Goal: Information Seeking & Learning: Learn about a topic

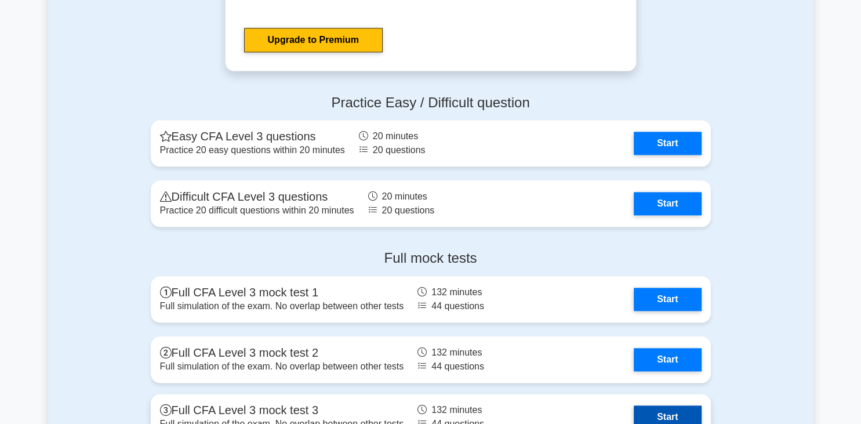
scroll to position [1226, 0]
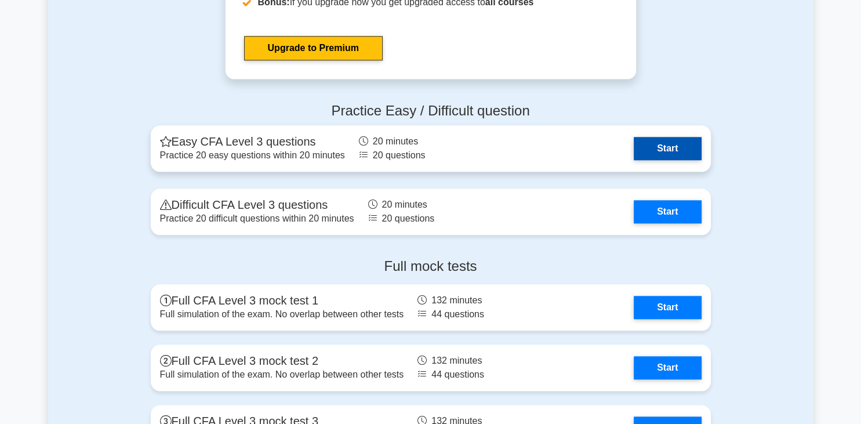
click at [665, 145] on link "Start" at bounding box center [667, 148] width 67 height 23
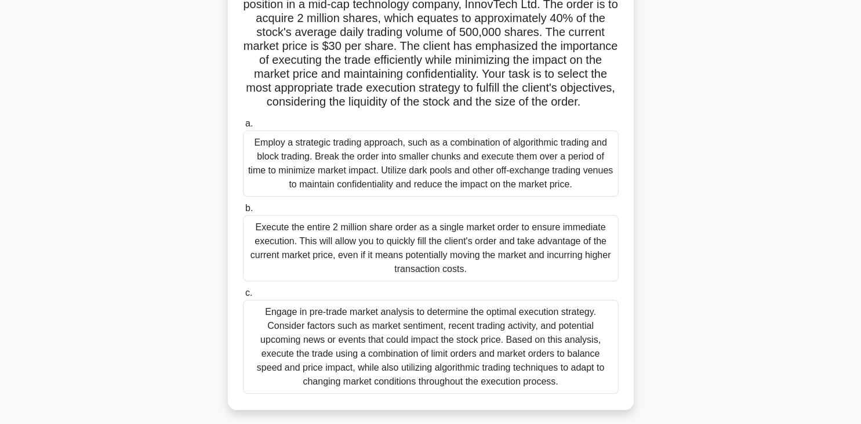
scroll to position [118, 0]
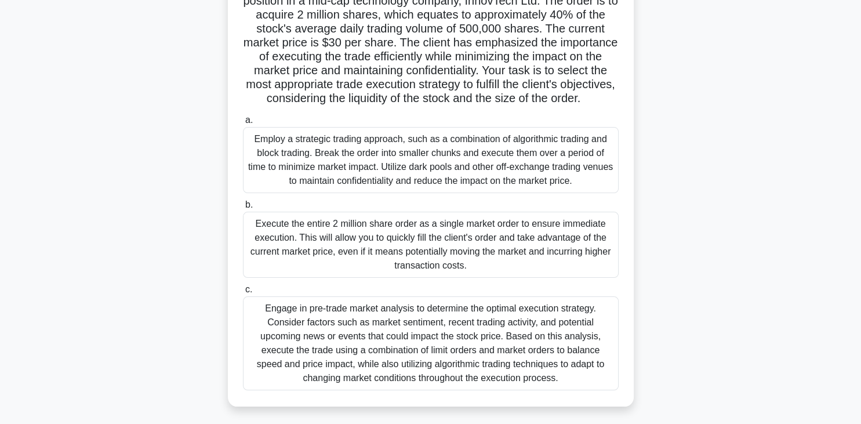
click at [470, 324] on div "Engage in pre-trade market analysis to determine the optimal execution strategy…" at bounding box center [431, 343] width 376 height 94
click at [243, 293] on input "c. Engage in pre-trade market analysis to determine the optimal execution strat…" at bounding box center [243, 290] width 0 height 8
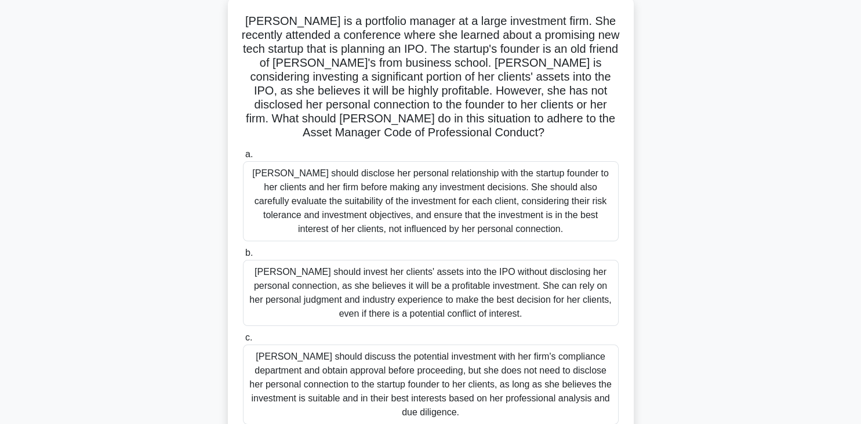
scroll to position [109, 0]
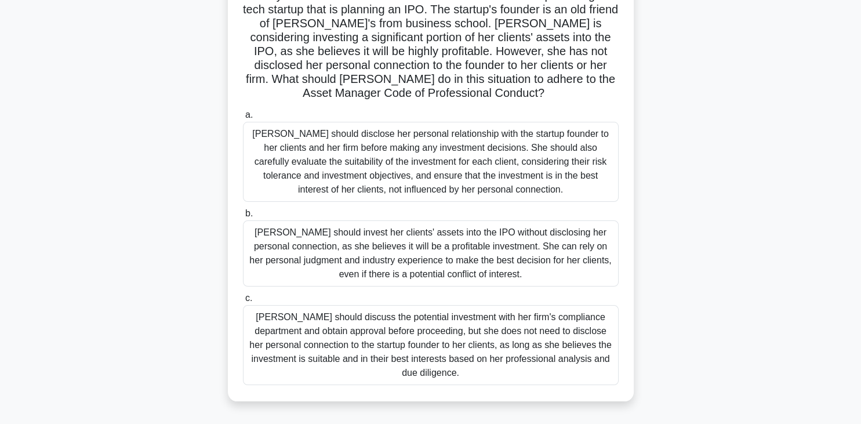
click at [391, 327] on div "Sarah should discuss the potential investment with her firm's compliance depart…" at bounding box center [431, 345] width 376 height 80
click at [243, 302] on input "c. Sarah should discuss the potential investment with her firm's compliance dep…" at bounding box center [243, 299] width 0 height 8
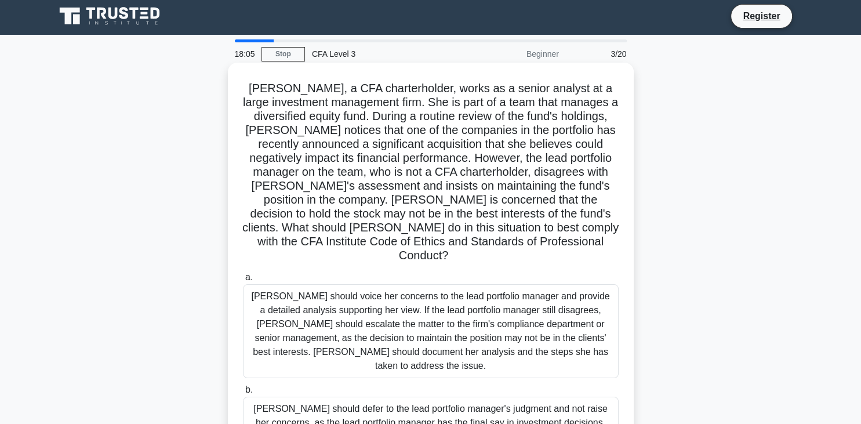
scroll to position [0, 0]
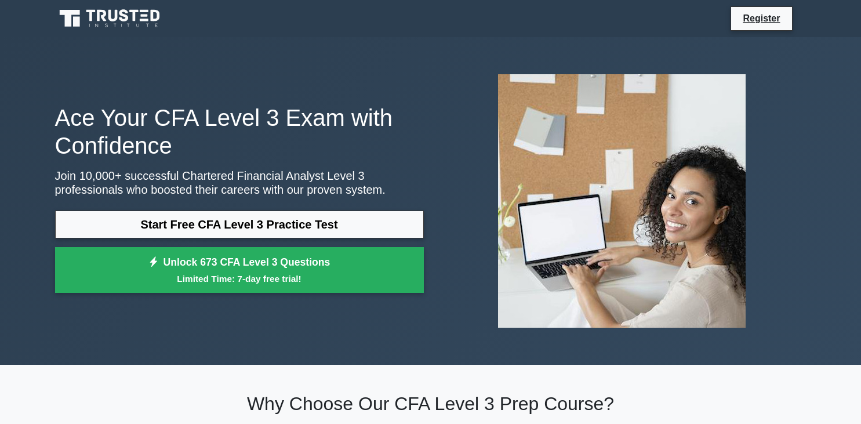
scroll to position [1226, 0]
